Goal: Complete application form

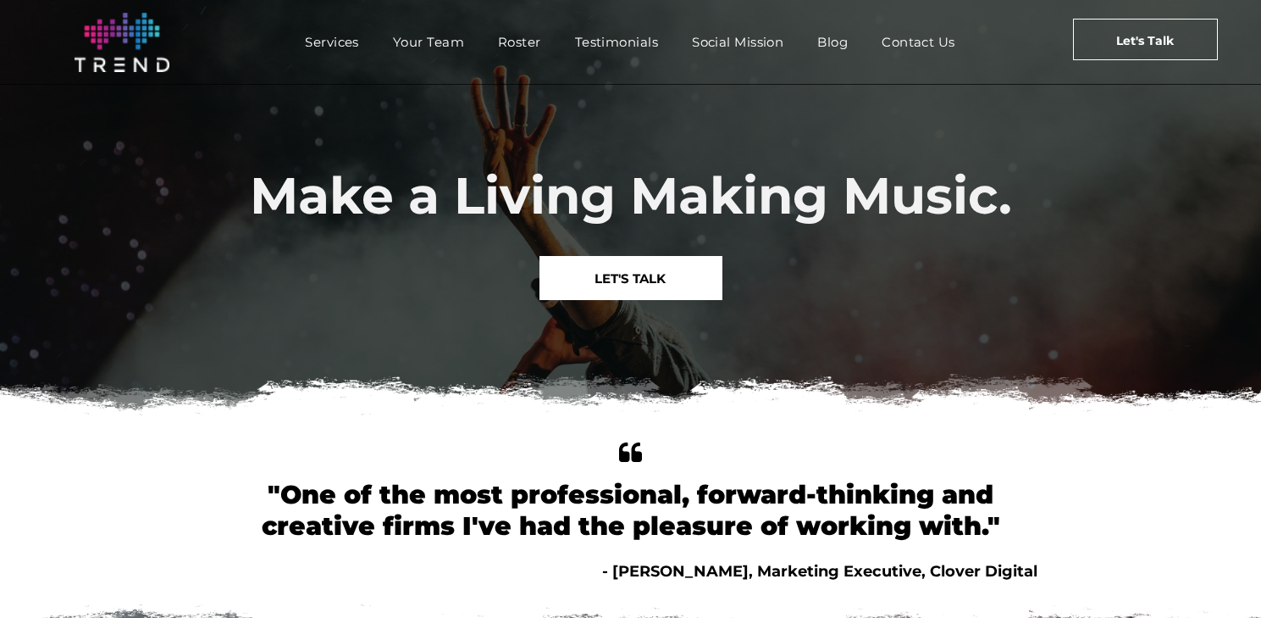
click at [643, 288] on span "LET'S TALK" at bounding box center [630, 278] width 71 height 43
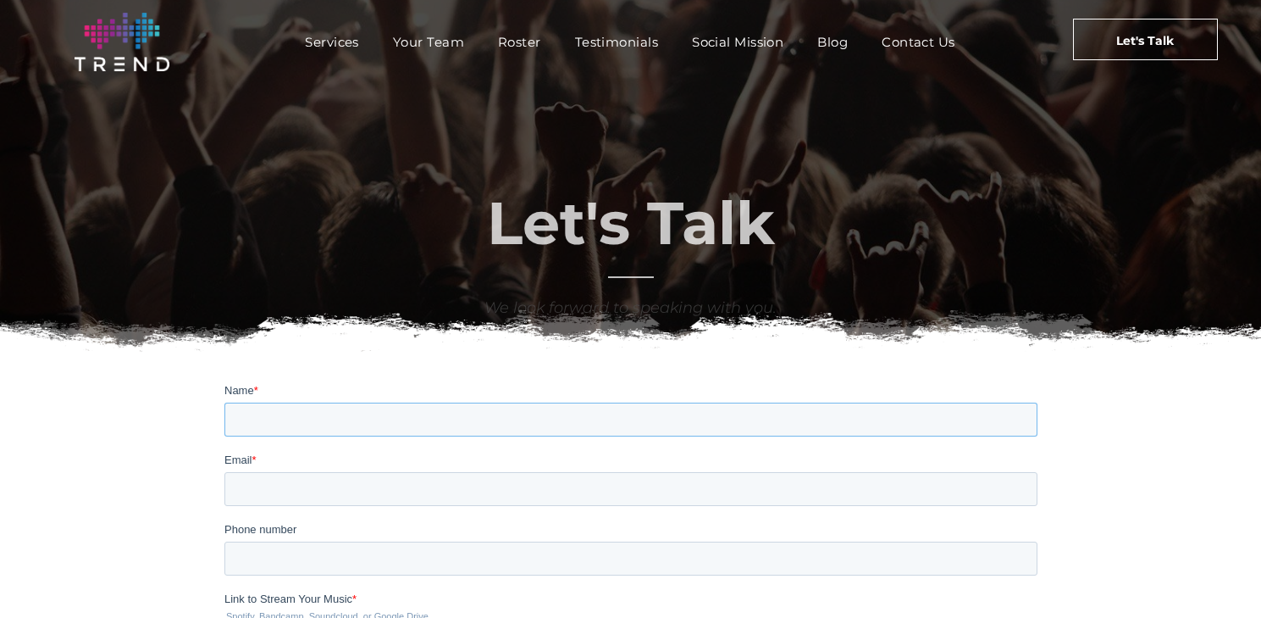
click at [294, 413] on input "Name *" at bounding box center [630, 419] width 813 height 34
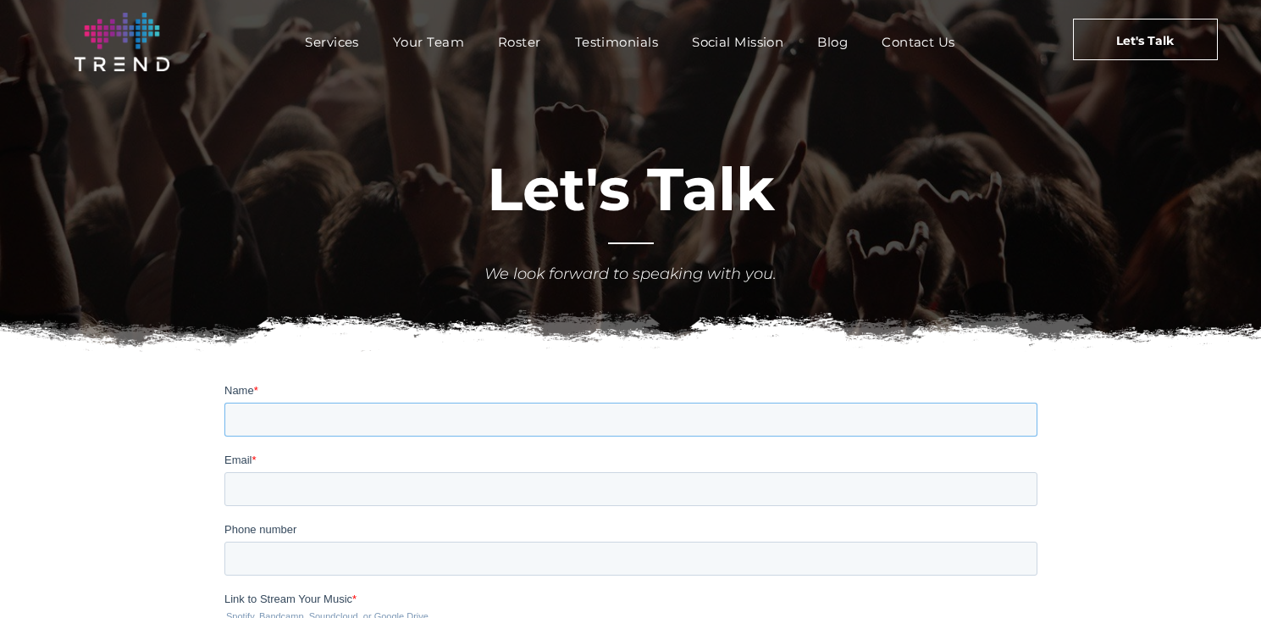
type input "Mel"
type input "melfinemusic@gmail.com"
type input "7816860976"
type input "Mel Fine"
click at [418, 538] on div "Phone number 7816860976" at bounding box center [630, 547] width 813 height 54
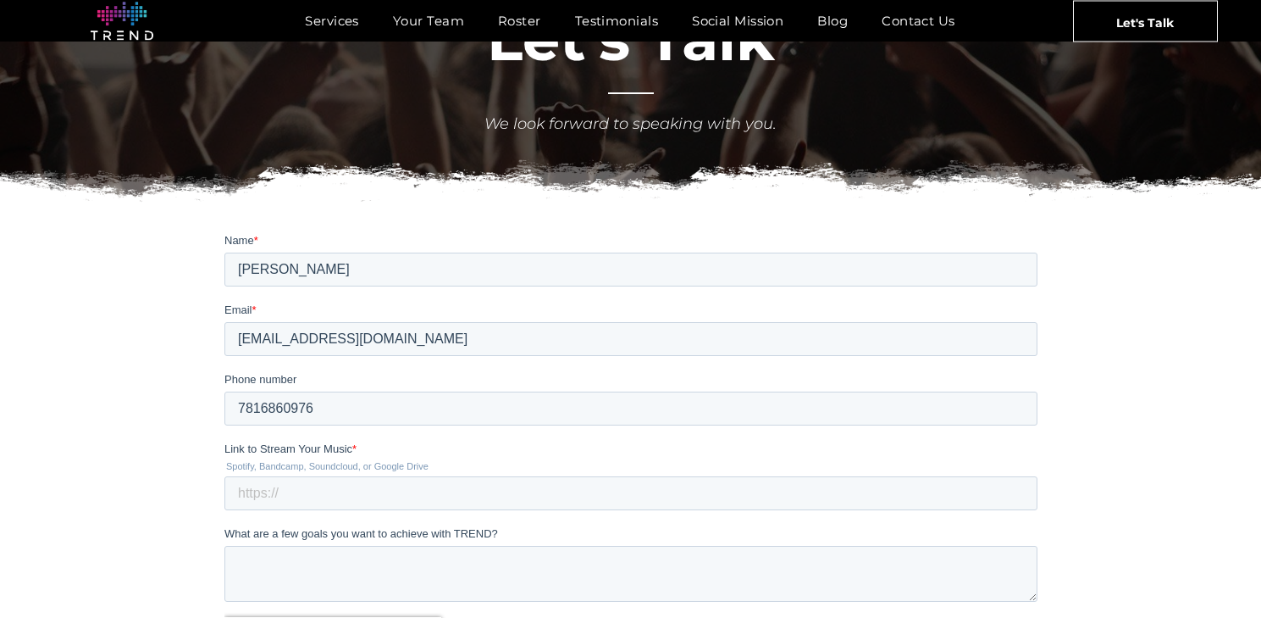
scroll to position [172, 0]
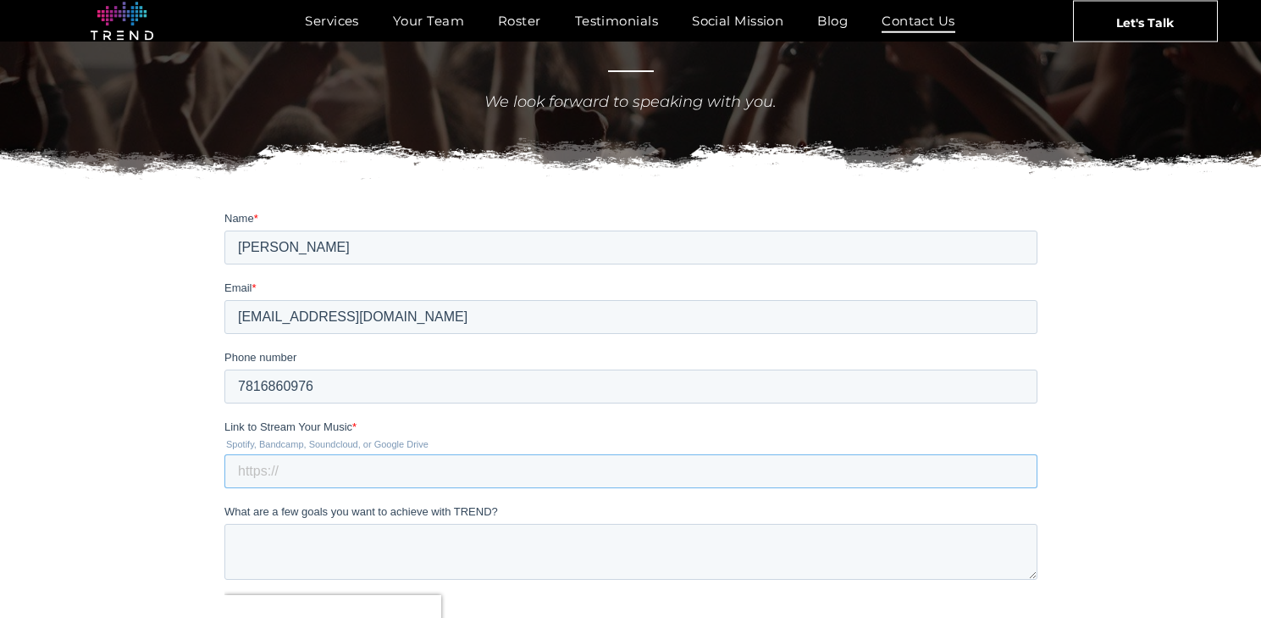
click at [407, 475] on input "Link to Stream Your Music *" at bounding box center [630, 470] width 813 height 34
paste input "https://open.spotify.com/artist/7pHXlosvksMuLEjOPlCNMd?si=i1b7r-cPTYu-_3QBylmEKg"
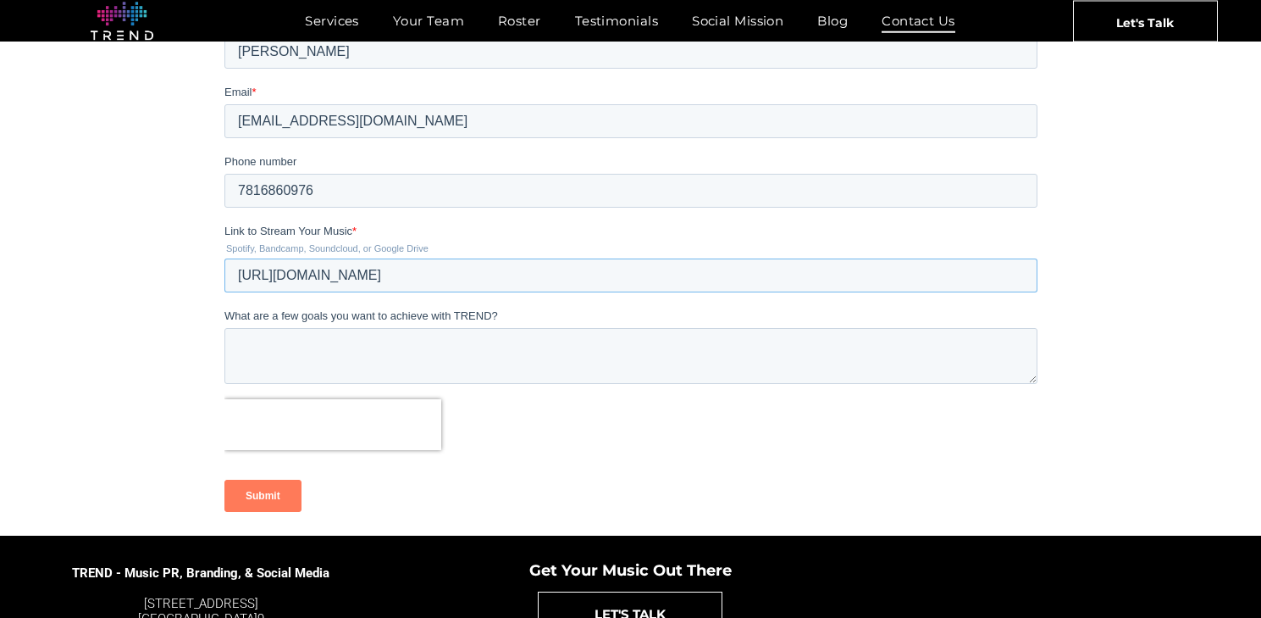
scroll to position [373, 0]
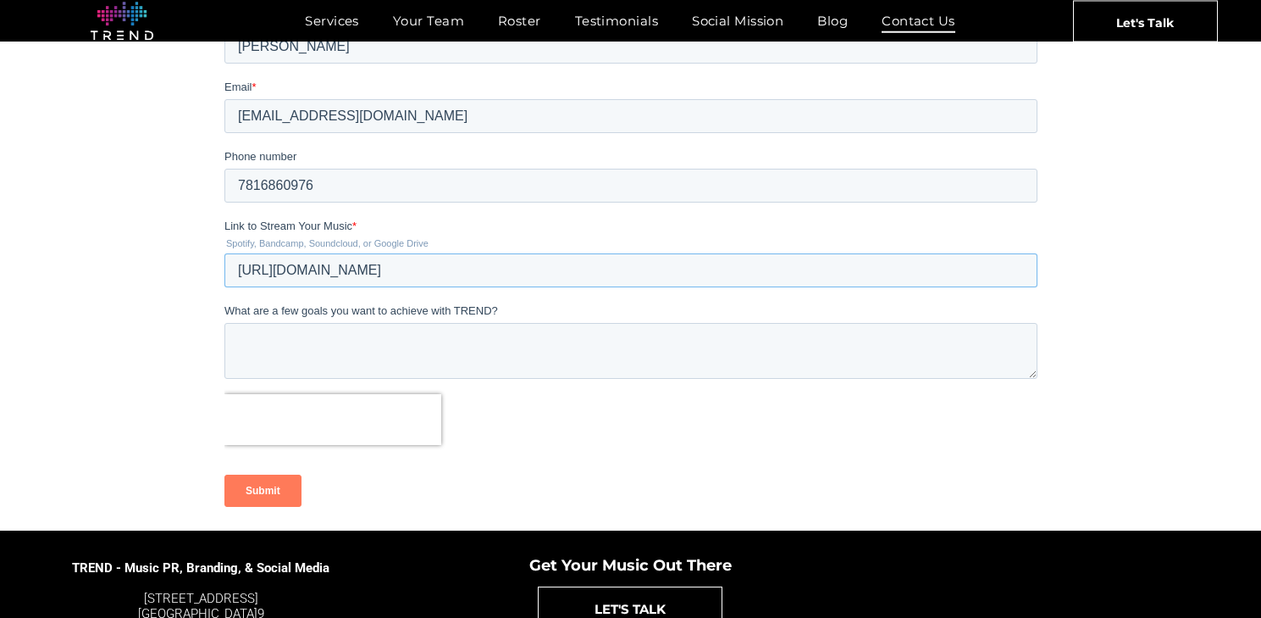
type input "https://open.spotify.com/artist/7pHXlosvksMuLEjOPlCNMd?si=i1b7r-cPTYu-_3QBylmEKg"
click at [392, 342] on textarea "What are a few goals you want to achieve with TREND?" at bounding box center [630, 350] width 813 height 56
type textarea "I"
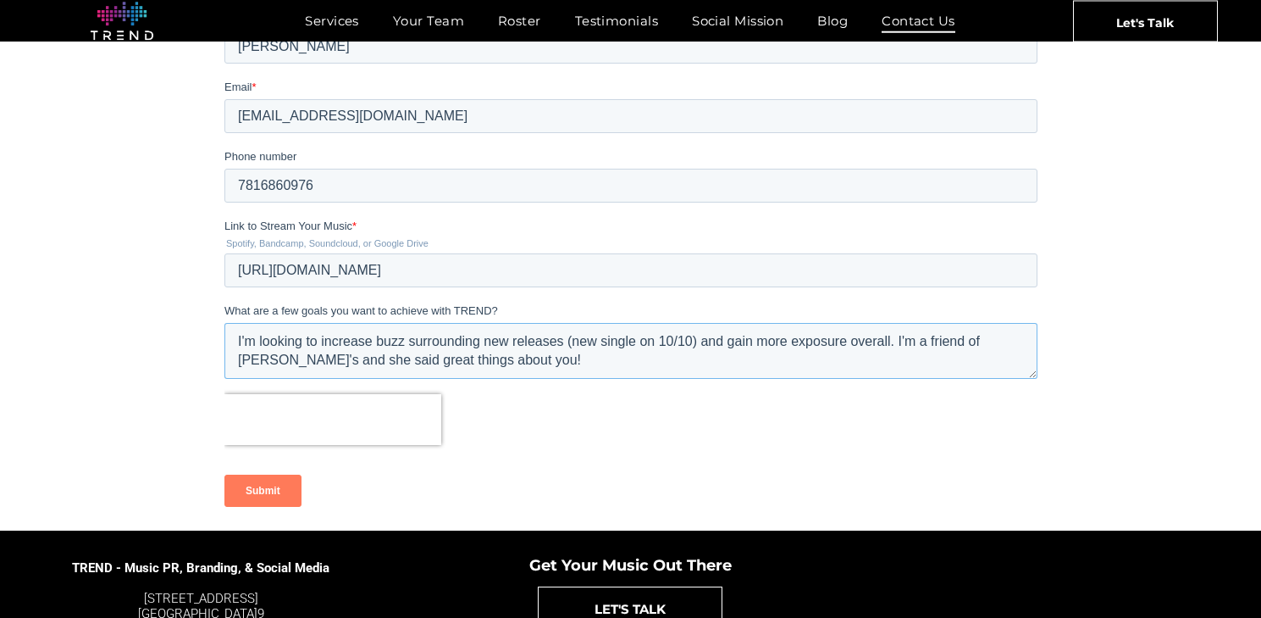
type textarea "I'm looking to increase buzz surrounding new releases (new single on 10/10) and…"
click at [280, 495] on input "Submit" at bounding box center [262, 490] width 77 height 32
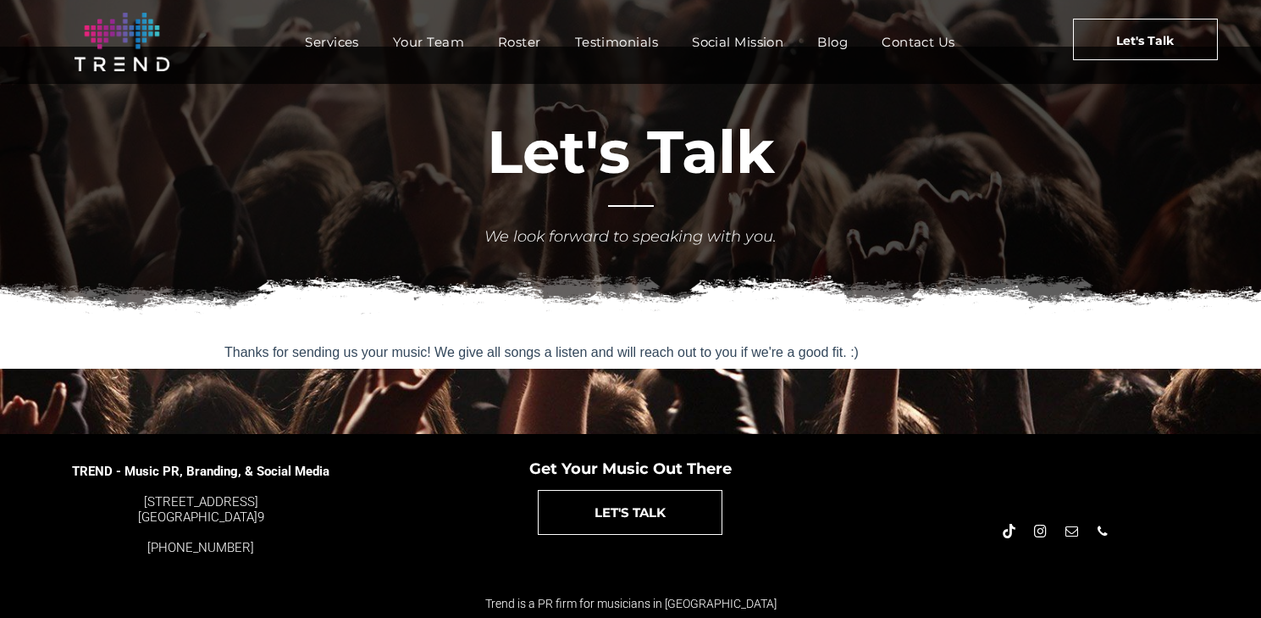
scroll to position [0, 0]
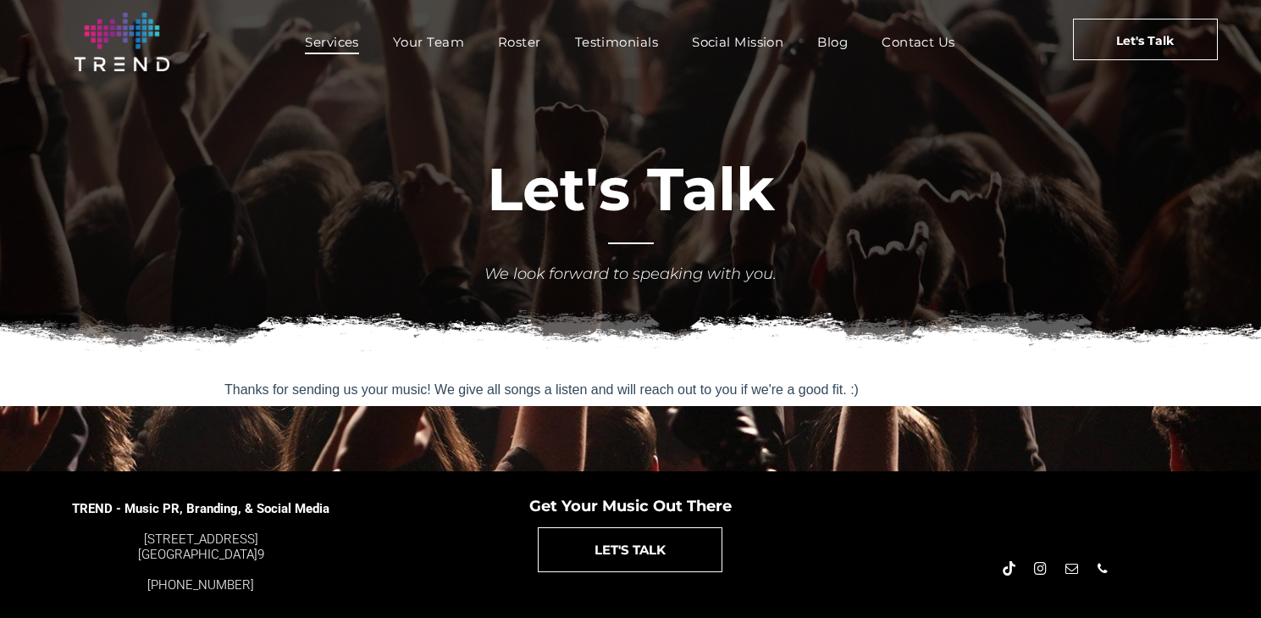
click at [347, 41] on span "Services" at bounding box center [332, 42] width 54 height 25
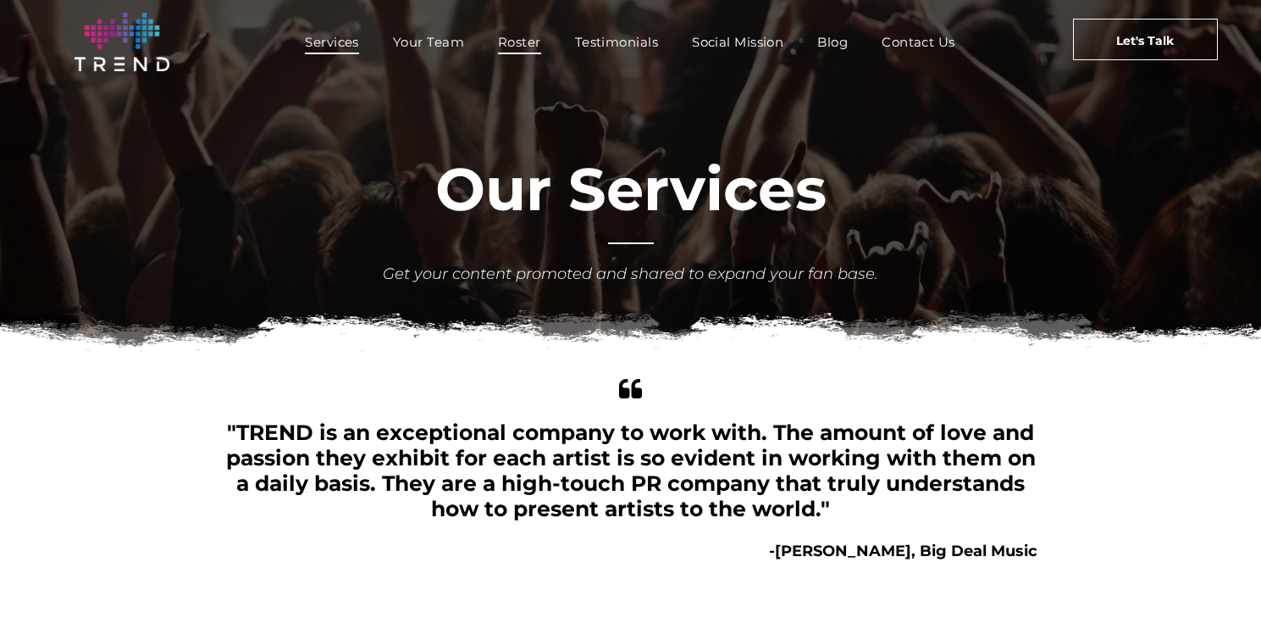
click at [529, 42] on span "Roster" at bounding box center [519, 42] width 43 height 25
